Goal: Information Seeking & Learning: Stay updated

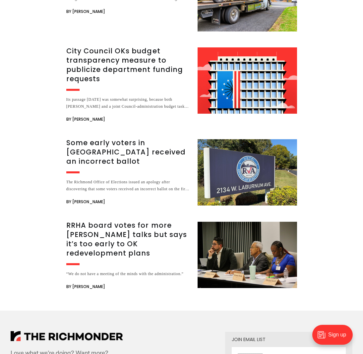
scroll to position [1139, 0]
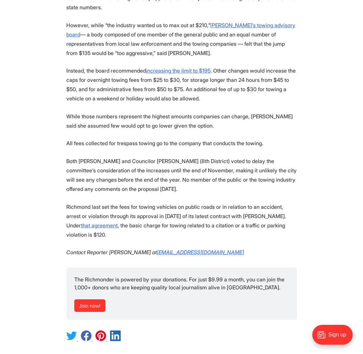
scroll to position [583, 0]
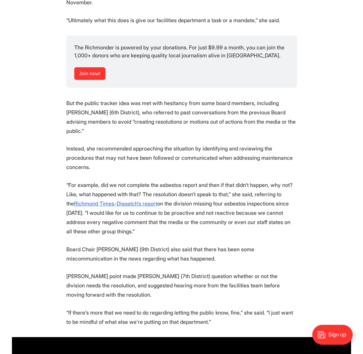
scroll to position [650, 0]
